Goal: Task Accomplishment & Management: Manage account settings

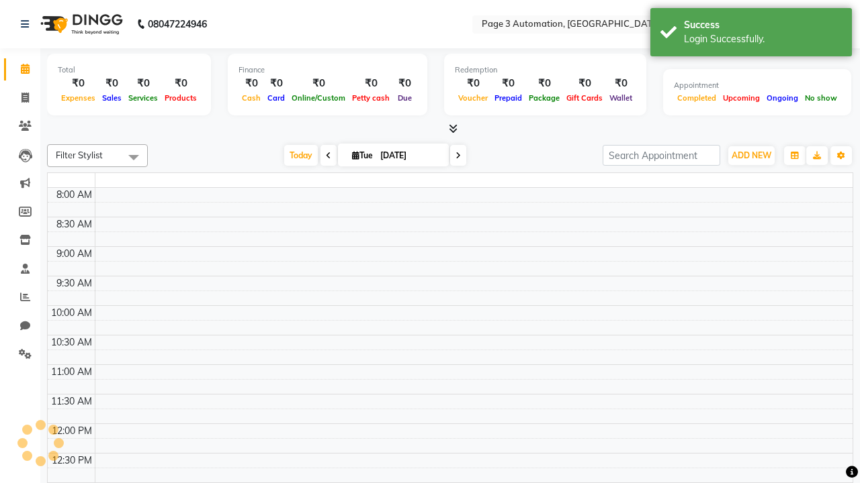
select select "en"
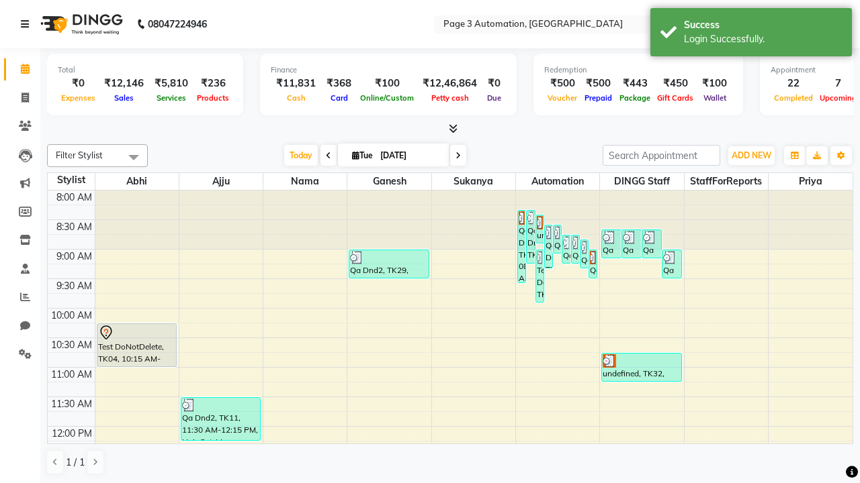
click at [28, 24] on icon at bounding box center [25, 23] width 8 height 9
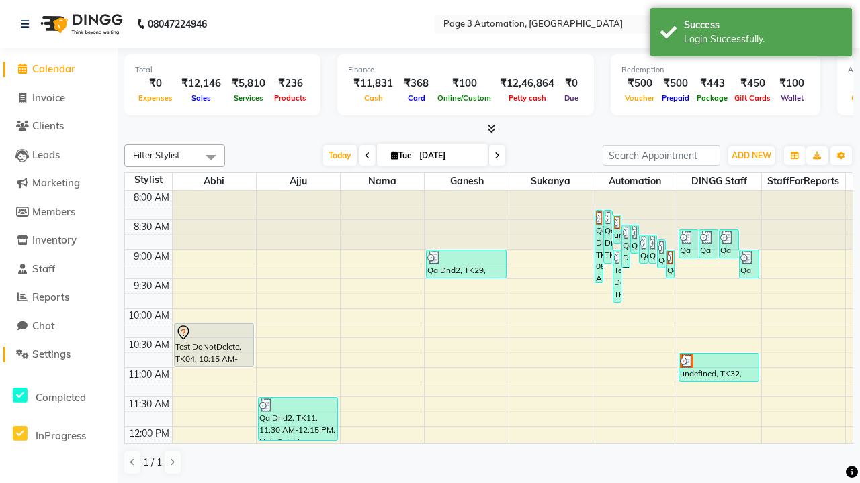
click at [58, 355] on span "Settings" at bounding box center [51, 354] width 38 height 13
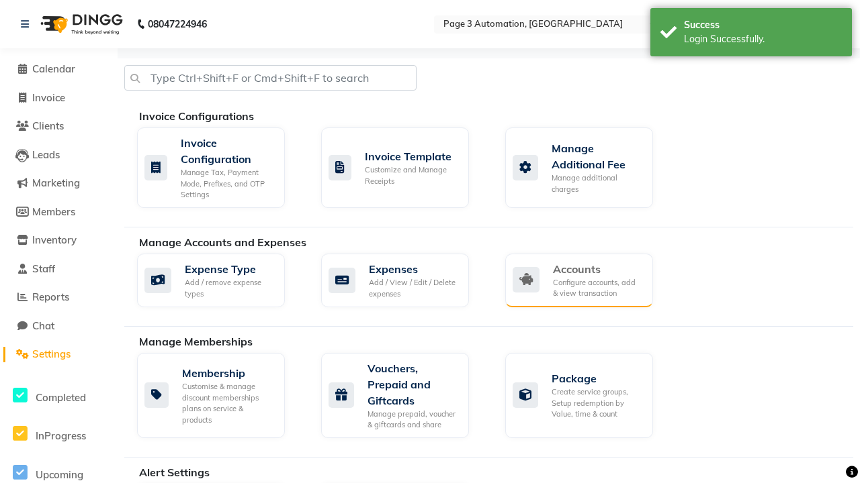
click at [597, 269] on div "Accounts" at bounding box center [597, 269] width 89 height 16
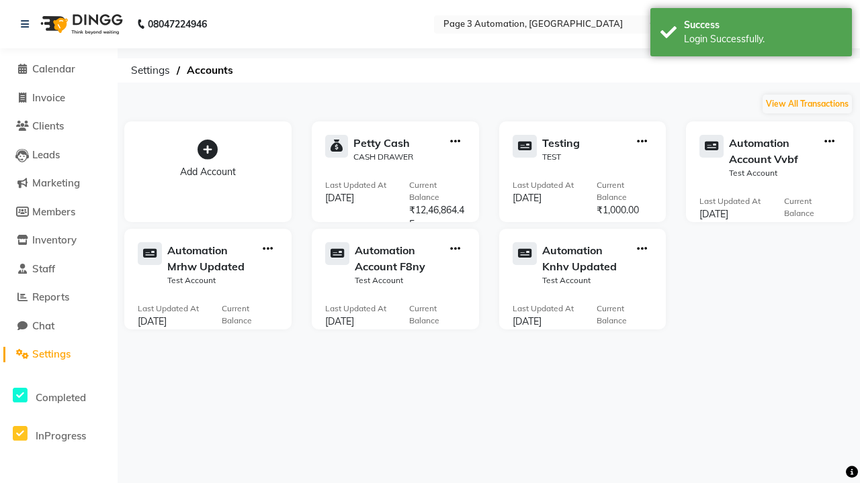
click at [207, 150] on icon at bounding box center [207, 150] width 20 height 20
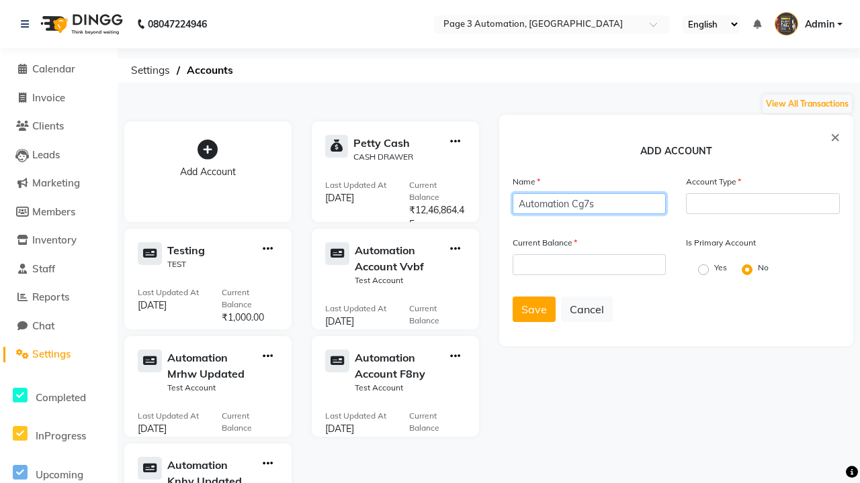
type input "Automation Cg7s"
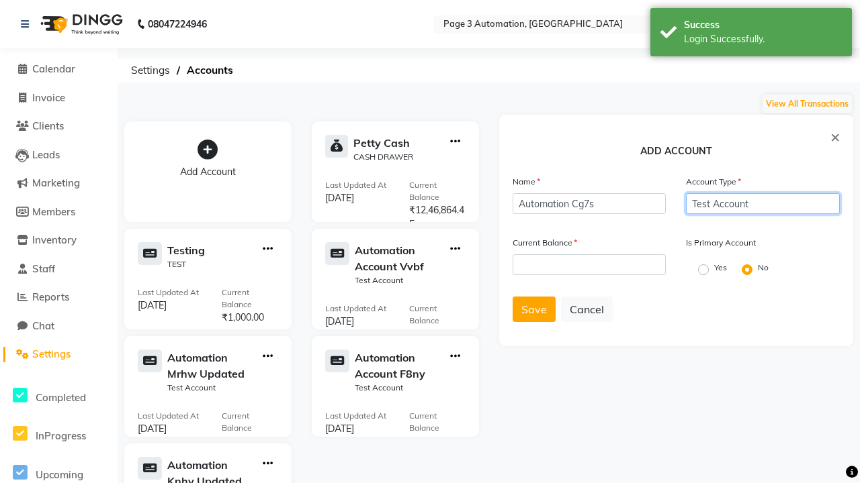
type input "Test Account"
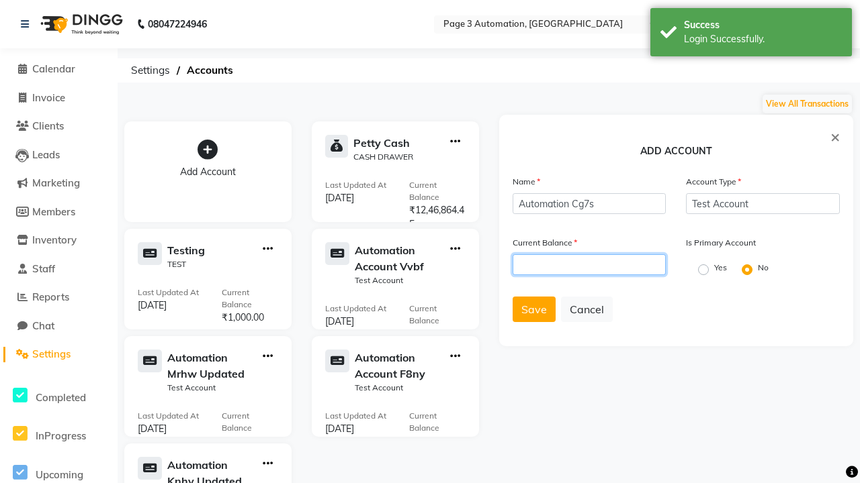
type input "1000"
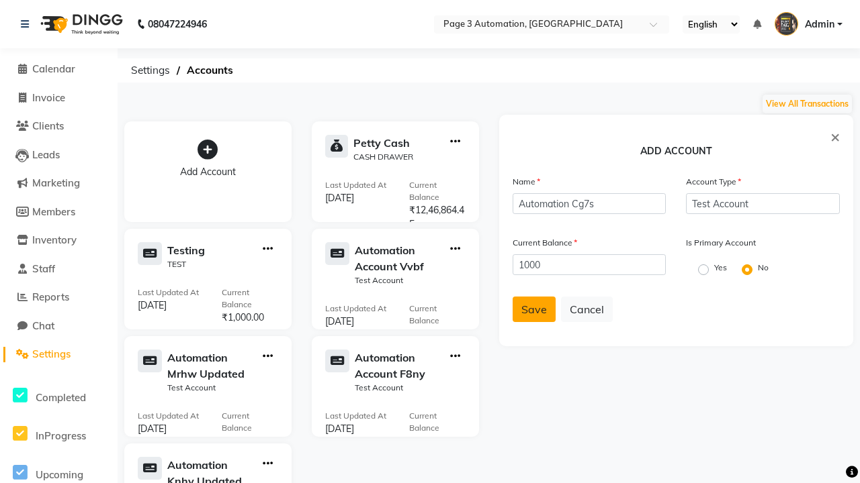
click at [533, 310] on span "Save" at bounding box center [534, 309] width 26 height 13
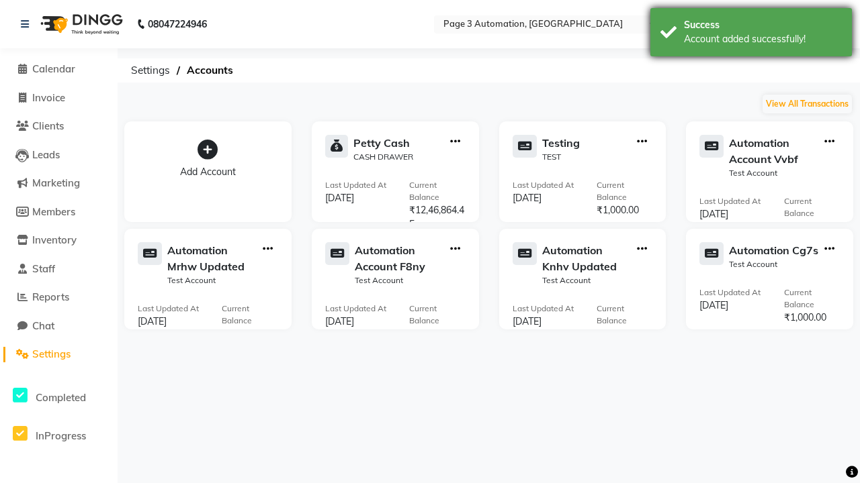
click at [751, 34] on div "Account added successfully!" at bounding box center [763, 39] width 158 height 14
click at [829, 249] on icon "button" at bounding box center [829, 249] width 10 height 1
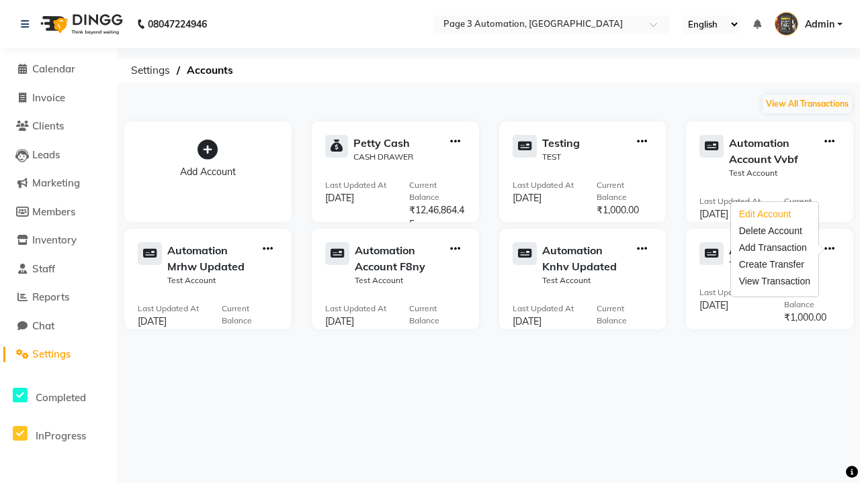
click at [774, 214] on div "Edit Account" at bounding box center [774, 214] width 71 height 14
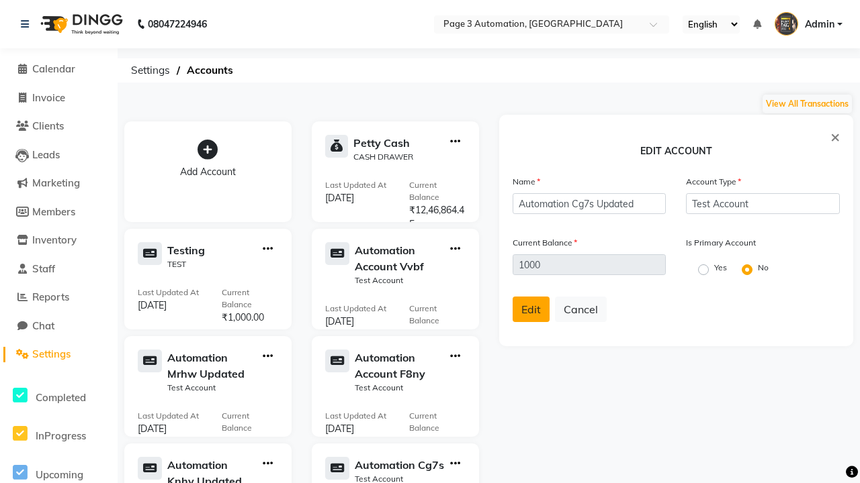
click at [530, 310] on span "Edit" at bounding box center [530, 309] width 19 height 13
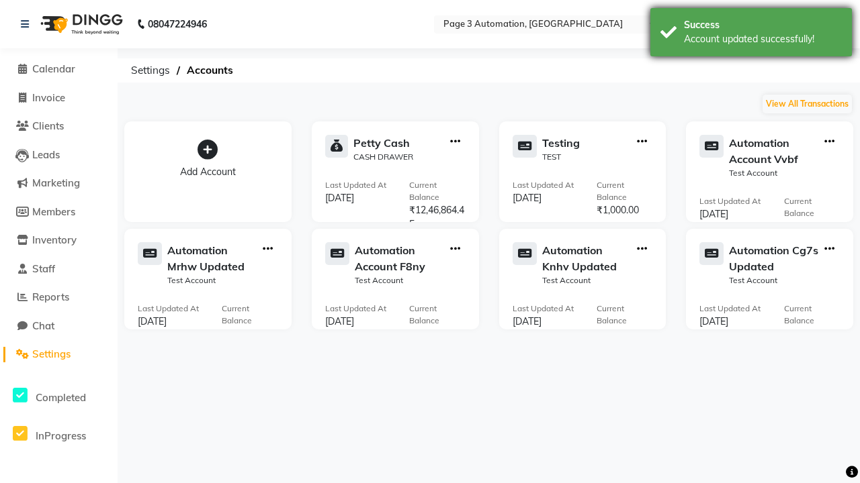
click at [751, 34] on div "Account updated successfully!" at bounding box center [763, 39] width 158 height 14
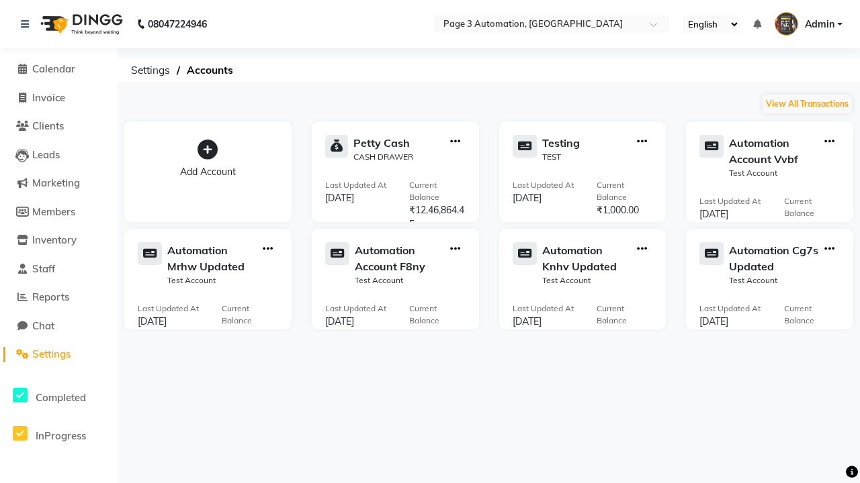
click at [829, 249] on icon "button" at bounding box center [829, 249] width 10 height 1
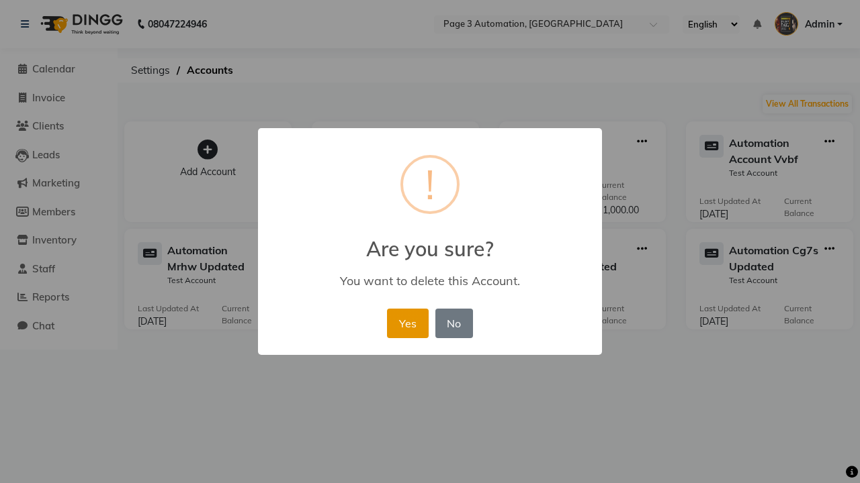
click at [407, 323] on button "Yes" at bounding box center [407, 324] width 41 height 30
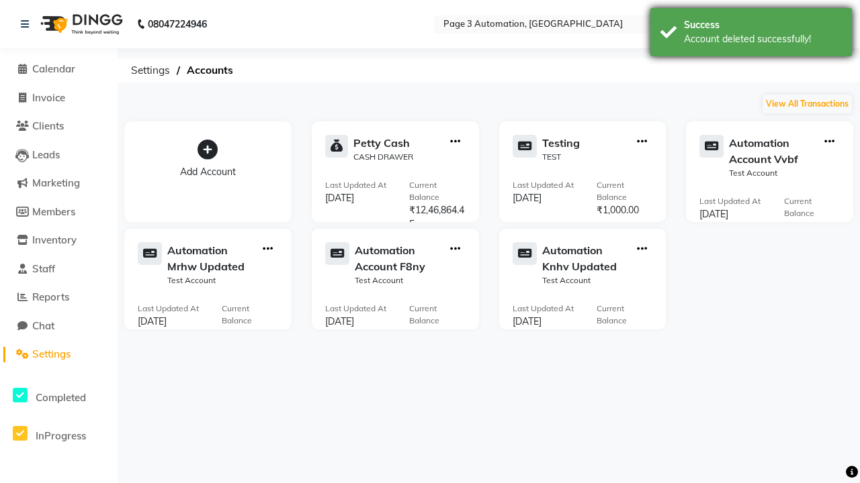
click at [751, 34] on div "Account deleted successfully!" at bounding box center [763, 39] width 158 height 14
click at [808, 24] on span "Admin" at bounding box center [819, 24] width 30 height 14
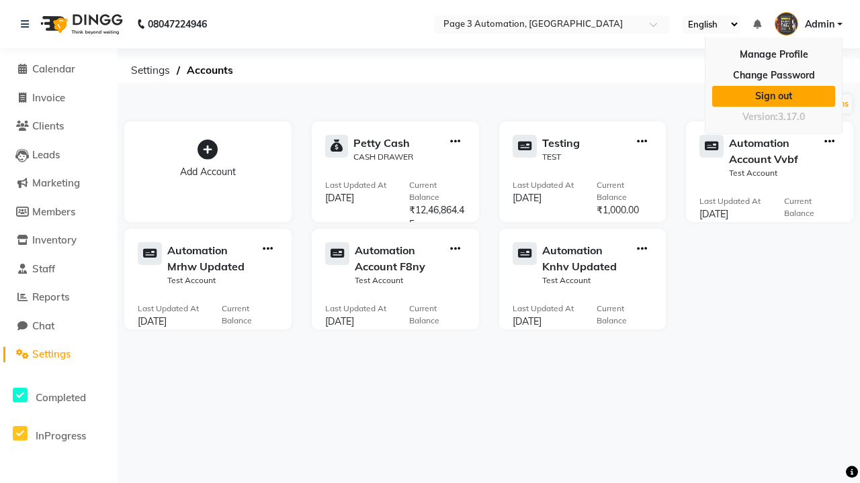
click at [773, 96] on link "Sign out" at bounding box center [773, 96] width 123 height 21
